Goal: Transaction & Acquisition: Purchase product/service

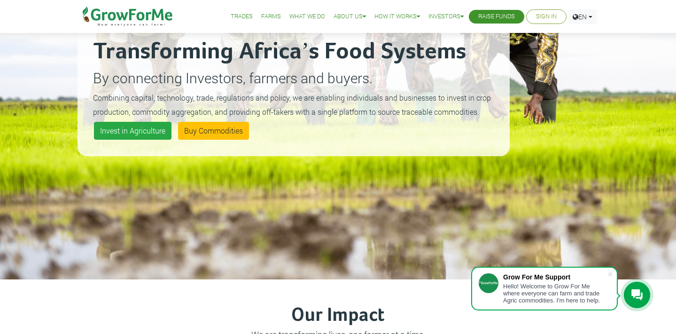
scroll to position [120, 0]
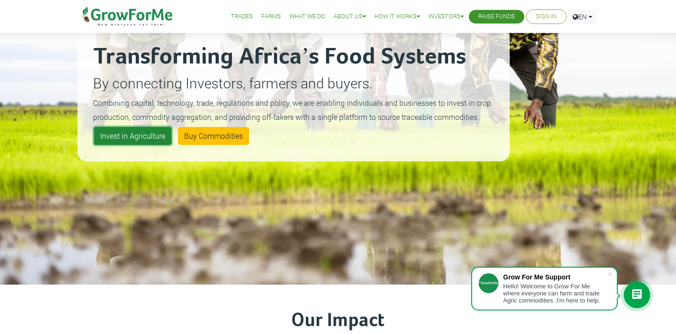
click at [120, 139] on link "Invest in Agriculture" at bounding box center [133, 136] width 78 height 18
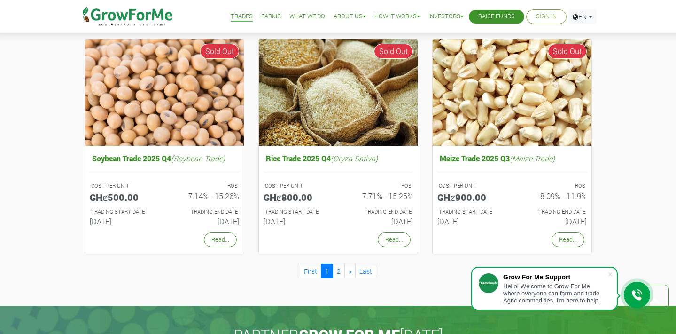
scroll to position [812, 0]
click at [338, 271] on link "2" at bounding box center [339, 271] width 12 height 15
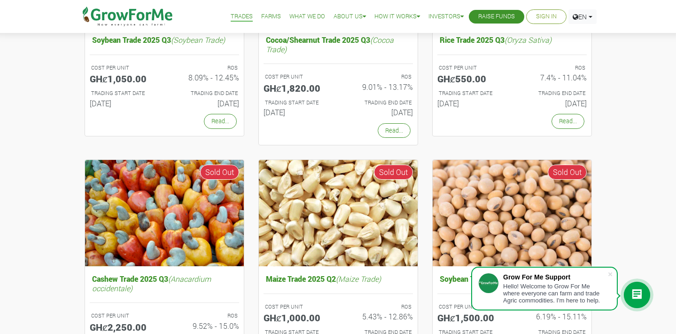
scroll to position [213, 0]
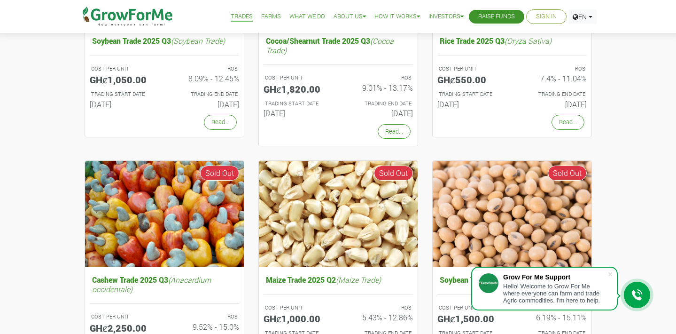
click at [339, 141] on div "Read..." at bounding box center [339, 131] width 164 height 19
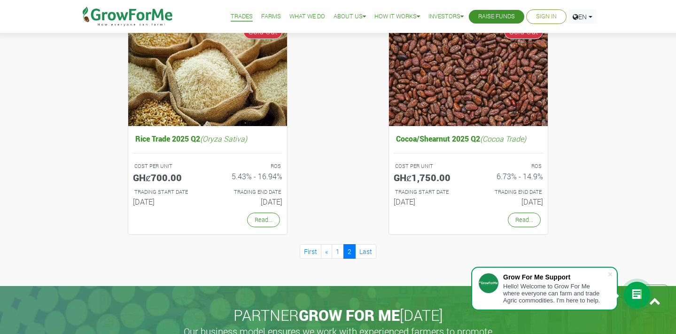
scroll to position [593, 0]
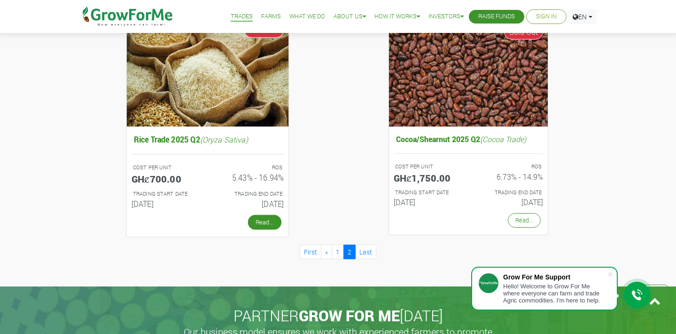
click at [258, 221] on link "Read..." at bounding box center [264, 221] width 33 height 15
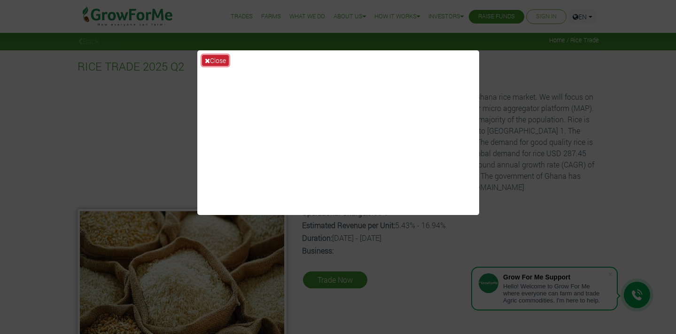
click at [210, 61] on button "Close" at bounding box center [215, 60] width 27 height 11
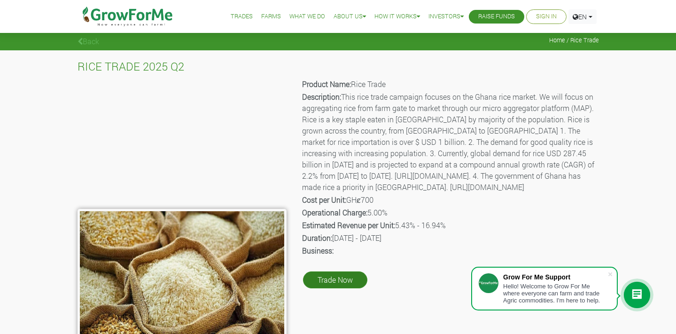
click at [330, 288] on link "Trade Now" at bounding box center [335, 279] width 64 height 17
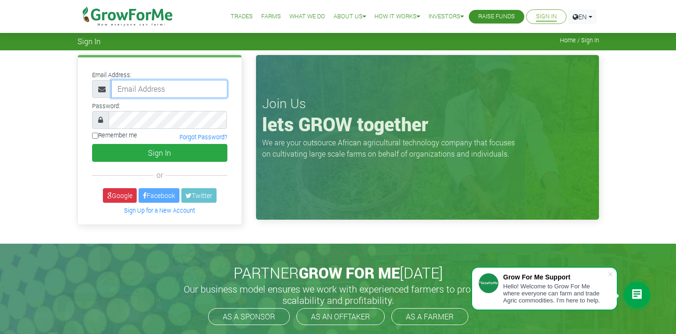
click at [165, 92] on input "email" at bounding box center [169, 89] width 116 height 18
type input "[EMAIL_ADDRESS][DOMAIN_NAME]"
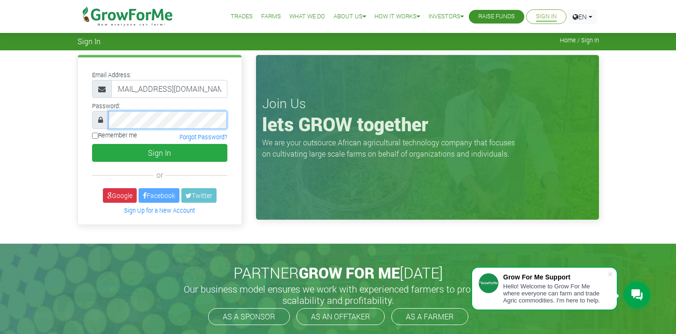
scroll to position [0, 0]
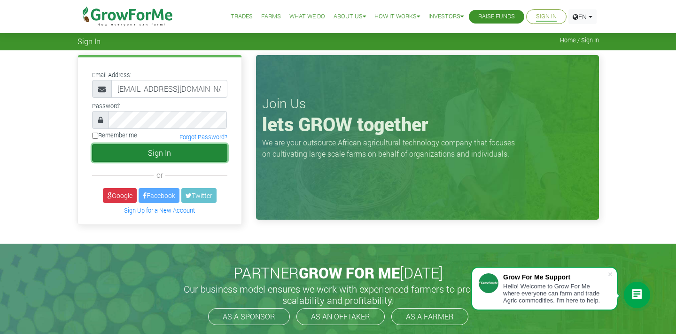
click at [182, 148] on button "Sign In" at bounding box center [159, 153] width 135 height 18
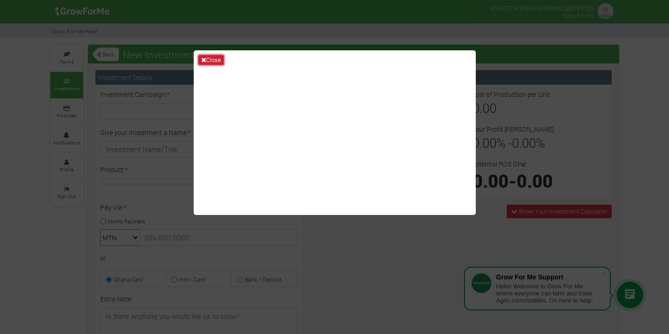
click at [212, 63] on button "Close" at bounding box center [210, 60] width 25 height 10
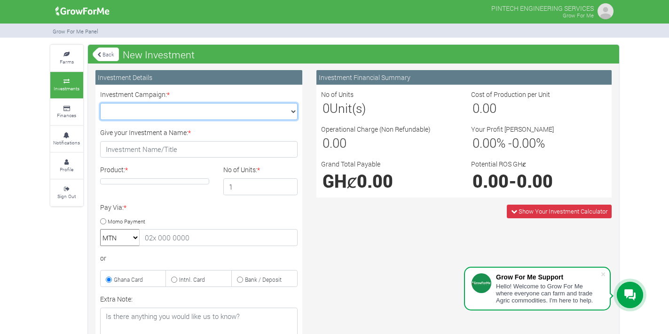
click at [296, 115] on select "Cocoa/Shearnut Trade 2026 Q1 (Cocoa Trade :: 01st Jan 2026 - 30th Jun 2026) Mai…" at bounding box center [198, 111] width 197 height 17
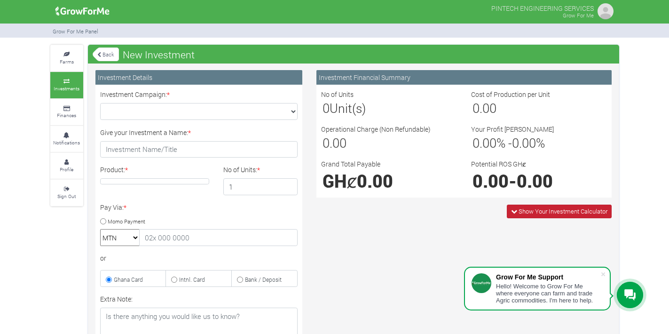
click at [534, 210] on span "Show Your Investment Calculator" at bounding box center [563, 211] width 89 height 8
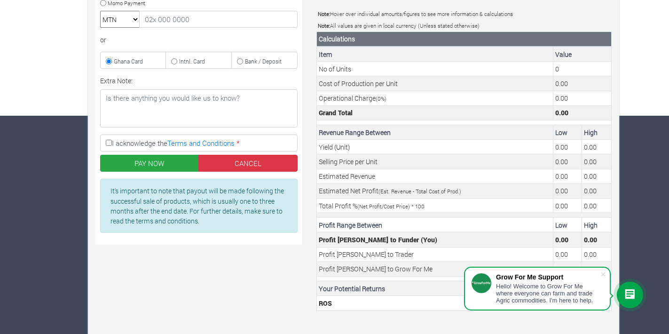
scroll to position [228, 0]
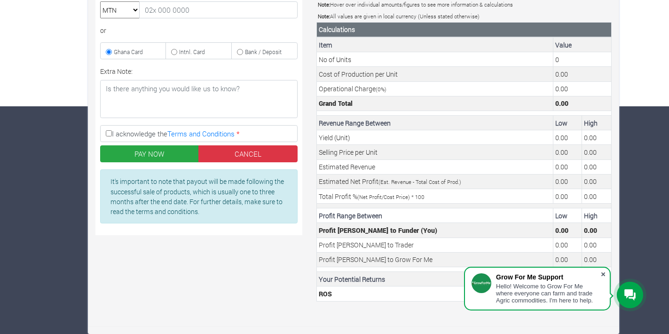
click at [603, 273] on span at bounding box center [602, 273] width 9 height 9
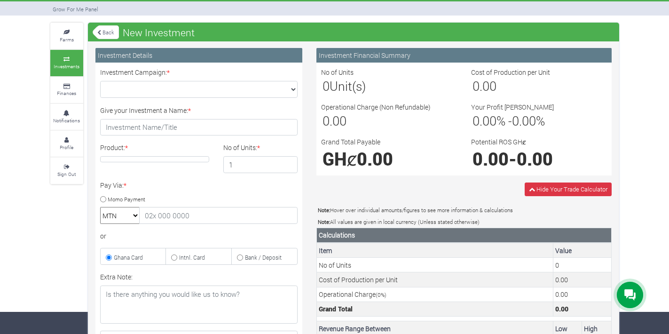
scroll to position [20, 0]
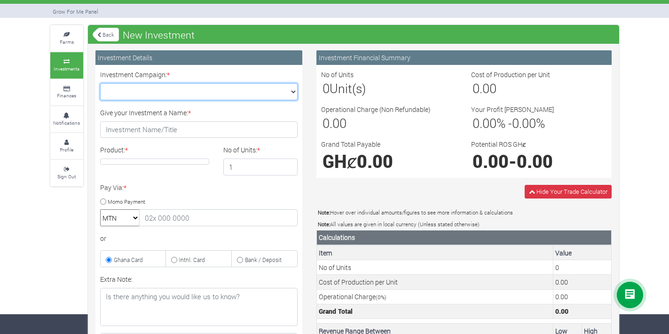
click at [283, 90] on select "Cocoa/Shearnut Trade 2026 Q1 (Cocoa Trade :: 01st Jan 2026 - 30th Jun 2026) Mai…" at bounding box center [198, 91] width 197 height 17
select select "53"
click at [100, 83] on select "Cocoa/Shearnut Trade 2026 Q1 (Cocoa Trade :: 01st Jan 2026 - 30th Jun 2026) Mai…" at bounding box center [198, 91] width 197 height 17
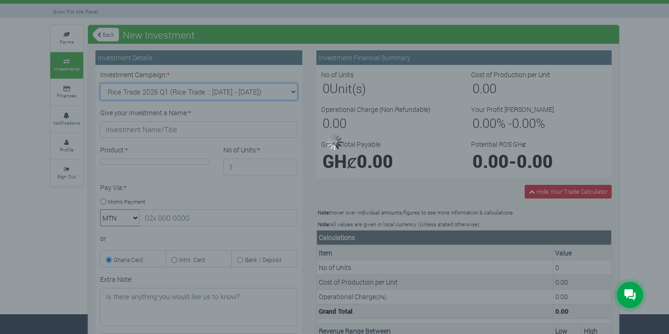
type input "1"
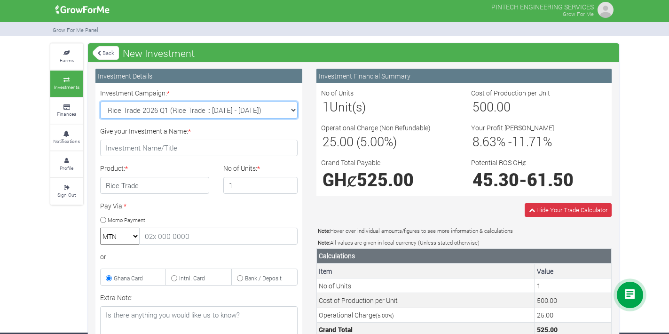
scroll to position [0, 0]
